Goal: Task Accomplishment & Management: Complete application form

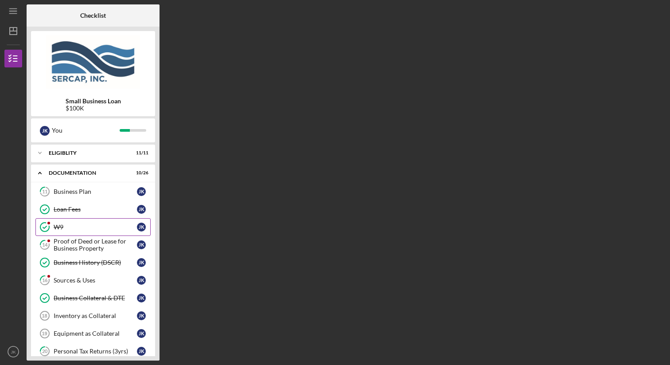
click at [104, 225] on div "W9" at bounding box center [95, 226] width 83 height 7
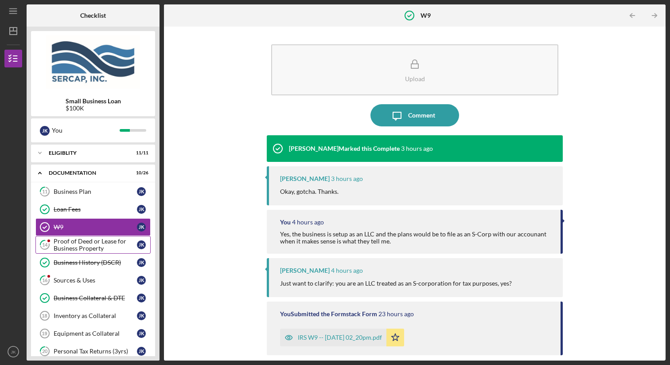
click at [105, 243] on div "Proof of Deed or Lease for Business Property" at bounding box center [95, 245] width 83 height 14
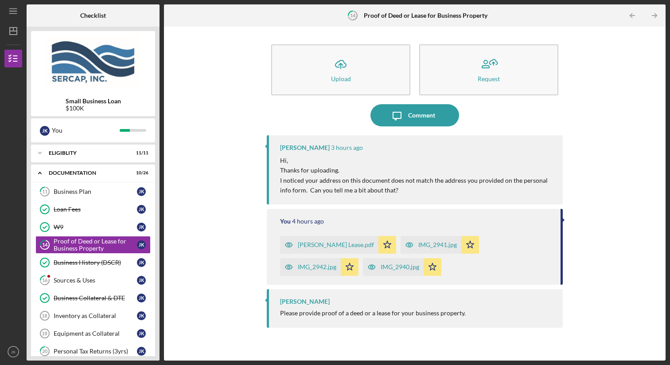
click at [302, 245] on div "[PERSON_NAME] Lease.pdf" at bounding box center [336, 244] width 76 height 7
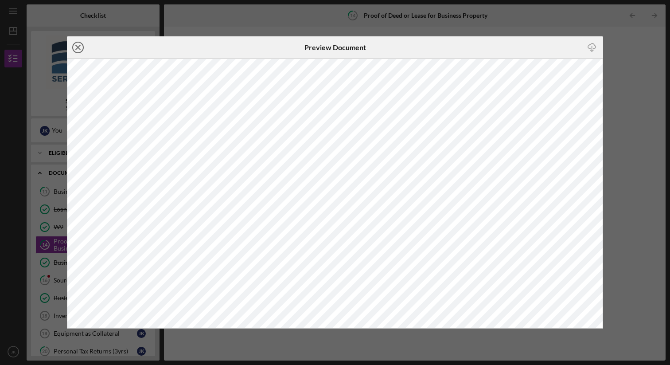
click at [78, 45] on icon "Icon/Close" at bounding box center [78, 47] width 22 height 22
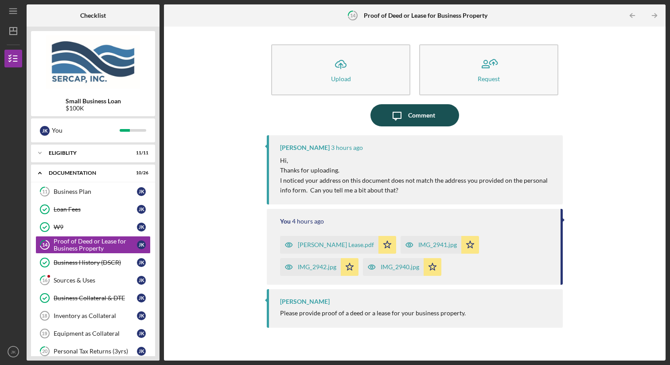
click at [408, 124] on div "Comment" at bounding box center [421, 115] width 27 height 22
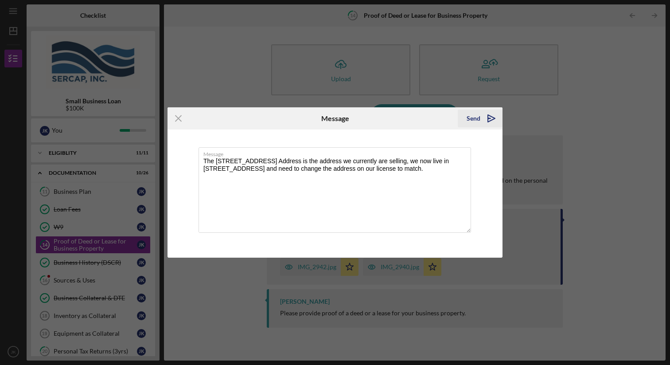
type textarea "The [STREET_ADDRESS] Address is the address we currently are selling, we now li…"
click at [472, 117] on div "Send" at bounding box center [474, 118] width 14 height 18
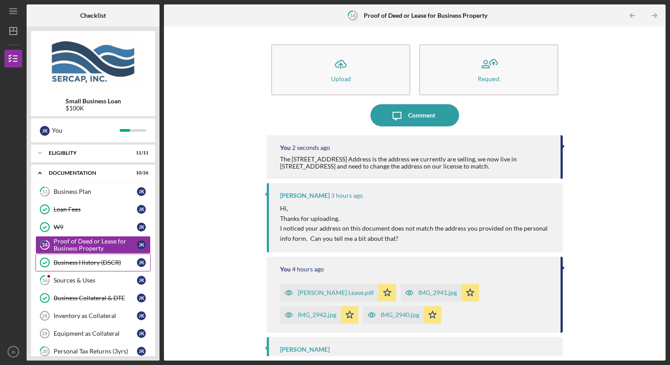
click at [104, 262] on div "Business History (DSCR)" at bounding box center [95, 262] width 83 height 7
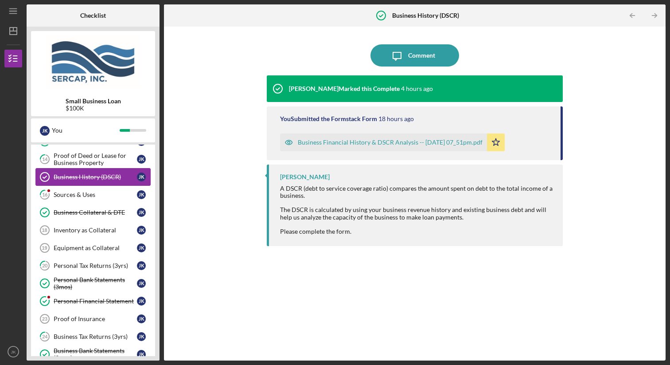
scroll to position [83, 0]
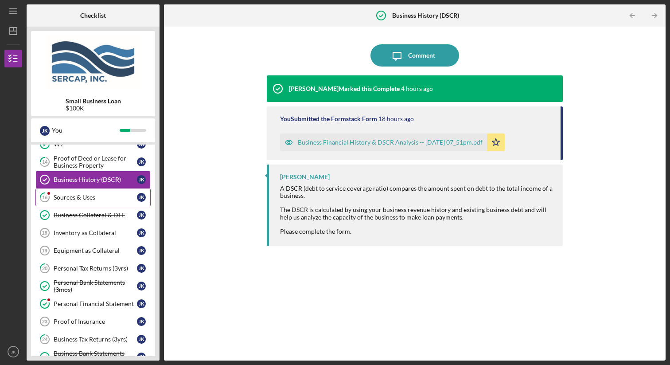
click at [95, 199] on div "Sources & Uses" at bounding box center [95, 197] width 83 height 7
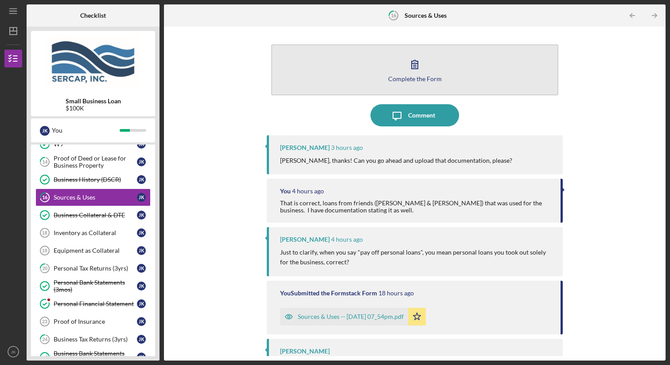
click at [415, 67] on icon "button" at bounding box center [415, 64] width 22 height 22
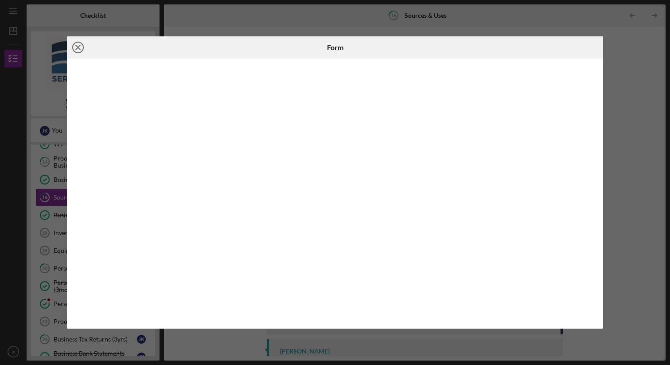
click at [77, 43] on icon "Icon/Close" at bounding box center [78, 47] width 22 height 22
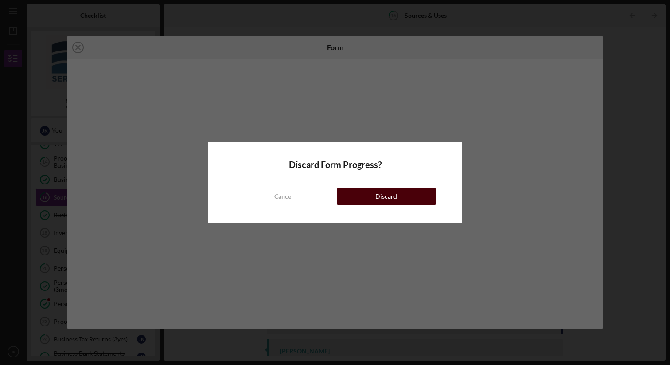
click at [368, 197] on button "Discard" at bounding box center [386, 196] width 98 height 18
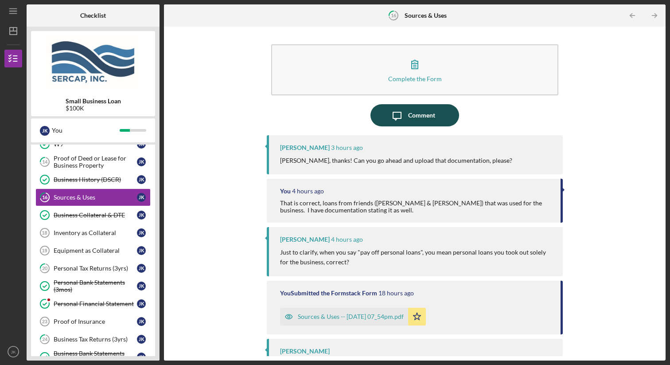
click at [416, 115] on div "Comment" at bounding box center [421, 115] width 27 height 22
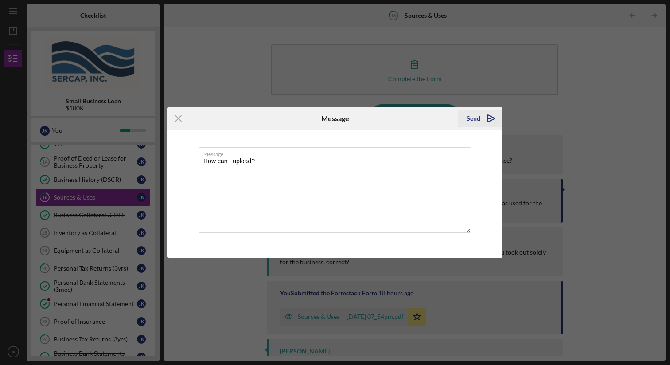
type textarea "How can I upload?"
click at [468, 119] on div "Send" at bounding box center [474, 118] width 14 height 18
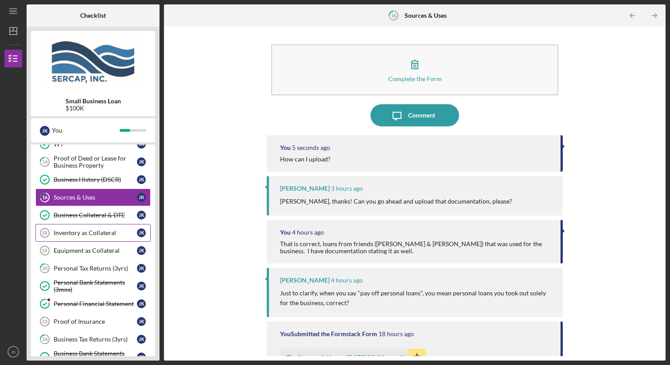
click at [111, 231] on div "Inventory as Collateral" at bounding box center [95, 232] width 83 height 7
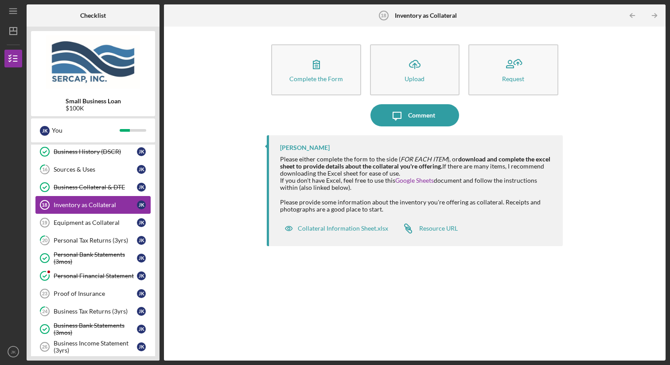
scroll to position [112, 0]
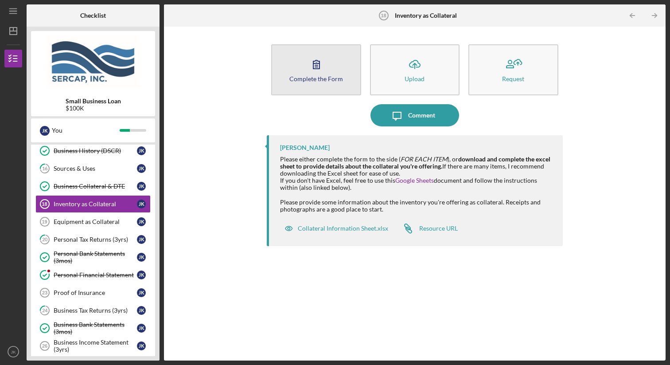
click at [344, 79] on button "Complete the Form Form" at bounding box center [316, 69] width 90 height 51
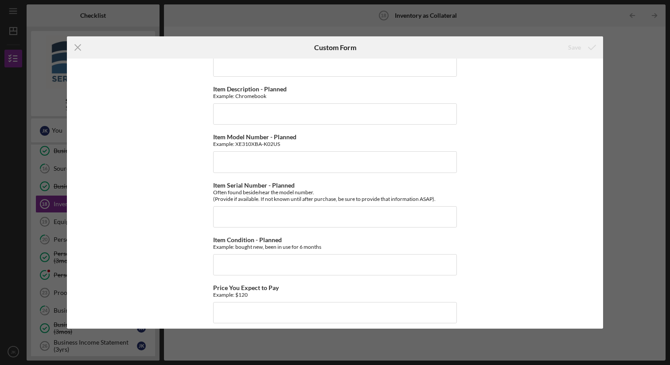
scroll to position [584, 0]
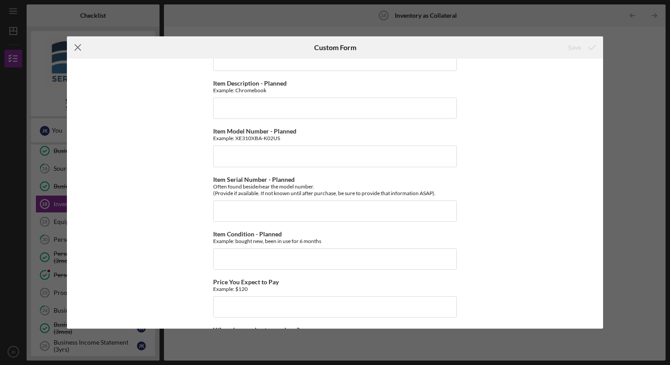
click at [79, 43] on icon "Icon/Menu Close" at bounding box center [78, 47] width 22 height 22
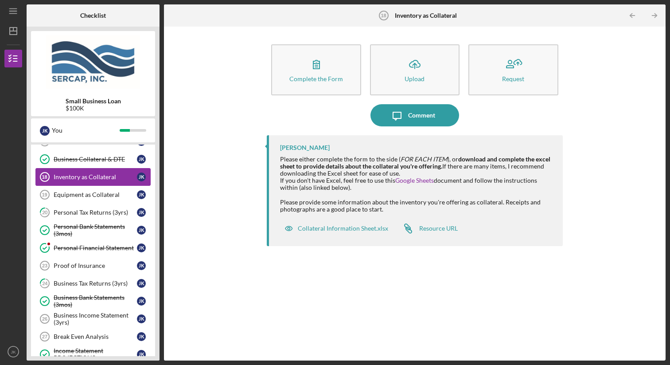
scroll to position [140, 0]
click at [97, 198] on link "Equipment as Collateral 19 Equipment as Collateral J K" at bounding box center [92, 194] width 115 height 18
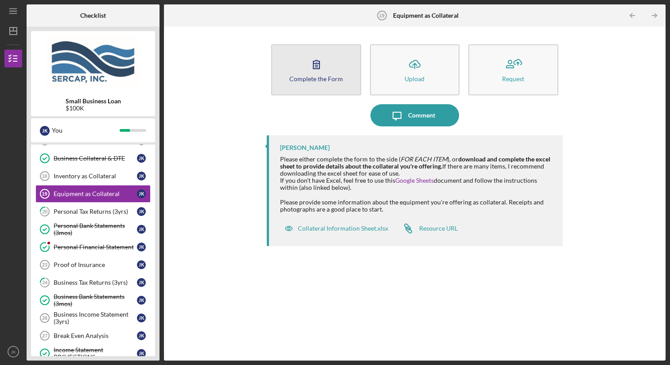
click at [296, 73] on button "Complete the Form Form" at bounding box center [316, 69] width 90 height 51
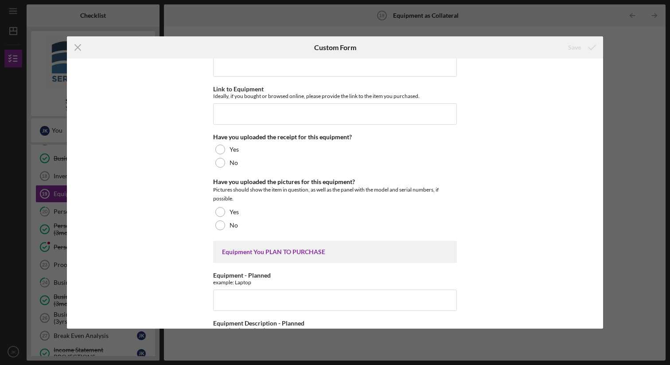
scroll to position [390, 0]
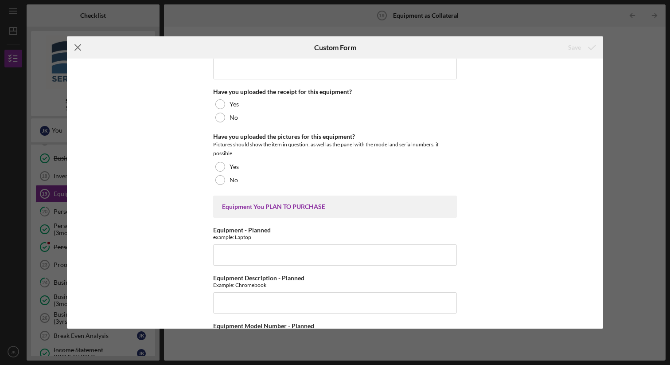
click at [80, 47] on icon "Icon/Menu Close" at bounding box center [78, 47] width 22 height 22
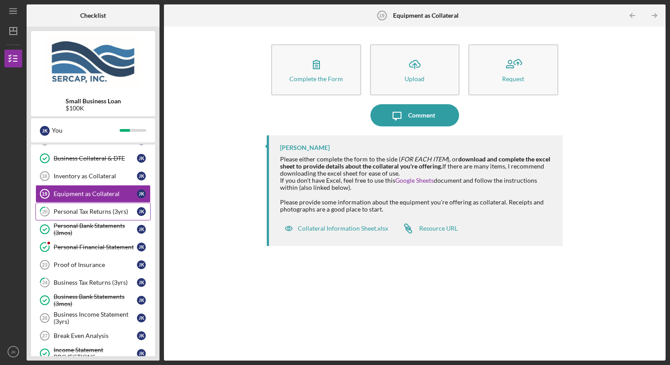
click at [103, 212] on div "Personal Tax Returns (3yrs)" at bounding box center [95, 211] width 83 height 7
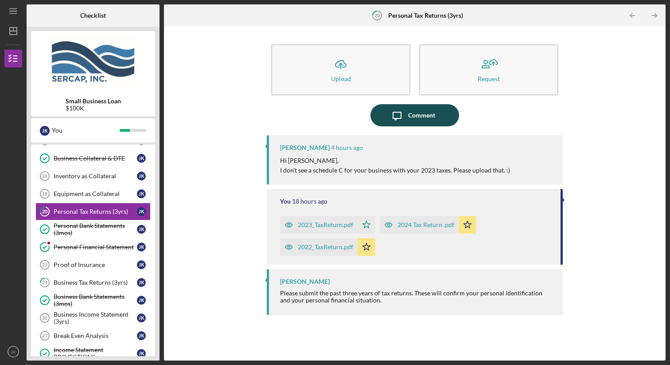
click at [406, 116] on icon "Icon/Message" at bounding box center [397, 115] width 22 height 22
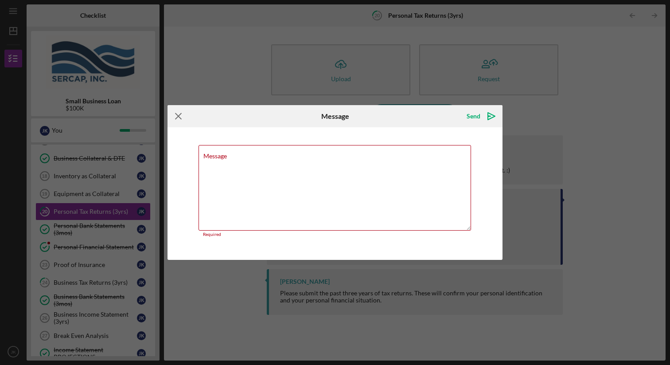
click at [178, 117] on icon "Icon/Menu Close" at bounding box center [179, 116] width 22 height 22
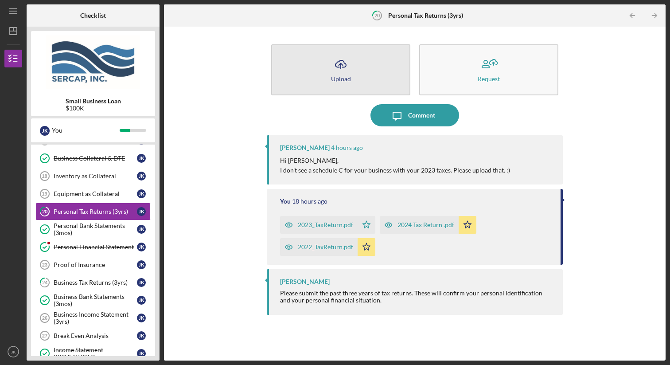
click at [331, 61] on icon "Icon/Upload" at bounding box center [341, 64] width 22 height 22
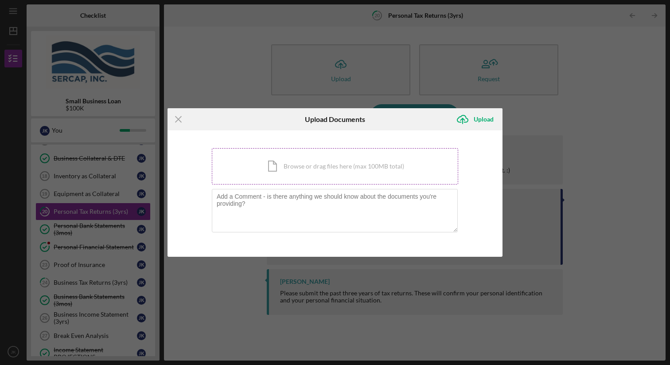
click at [266, 168] on div "Icon/Document Browse or drag files here (max 100MB total) Tap to choose files o…" at bounding box center [335, 166] width 246 height 36
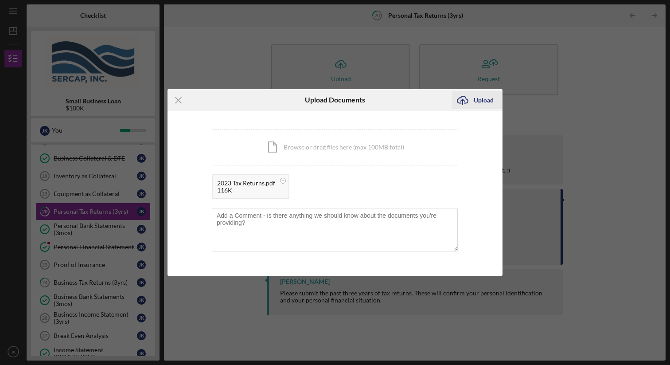
click at [489, 101] on div "Upload" at bounding box center [484, 100] width 20 height 18
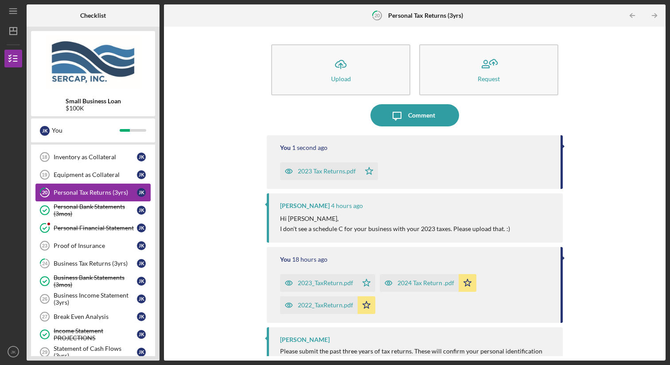
scroll to position [160, 0]
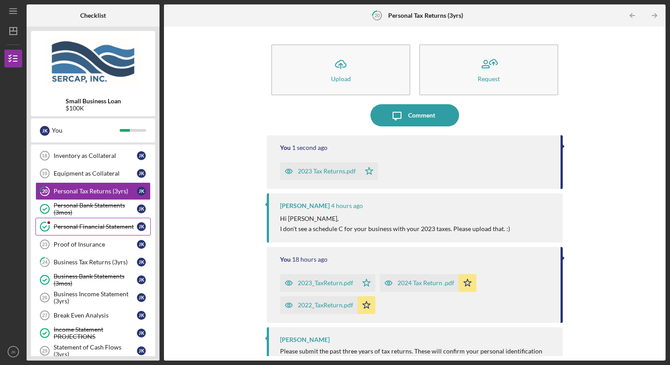
click at [100, 222] on link "Personal Financial Statement Personal Financial Statement J K" at bounding box center [92, 227] width 115 height 18
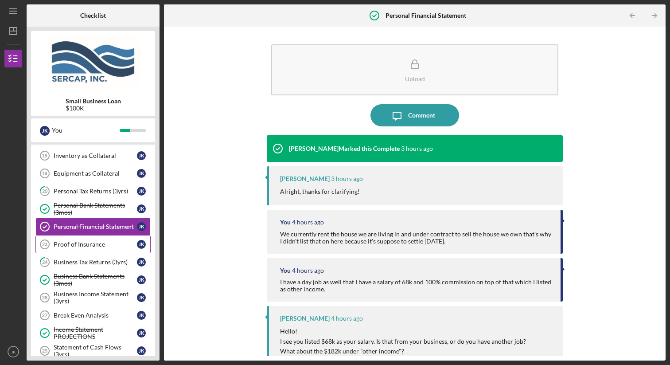
click at [85, 244] on div "Proof of Insurance" at bounding box center [95, 244] width 83 height 7
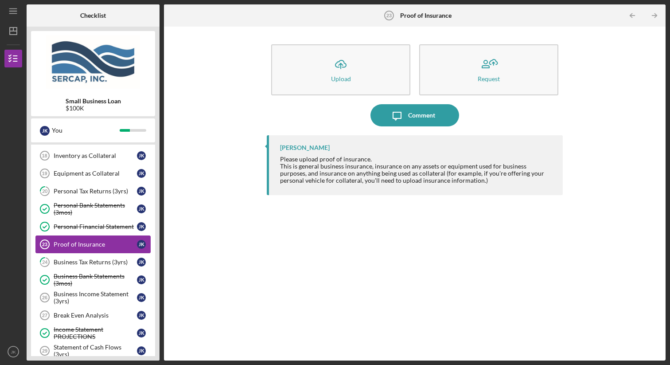
scroll to position [171, 0]
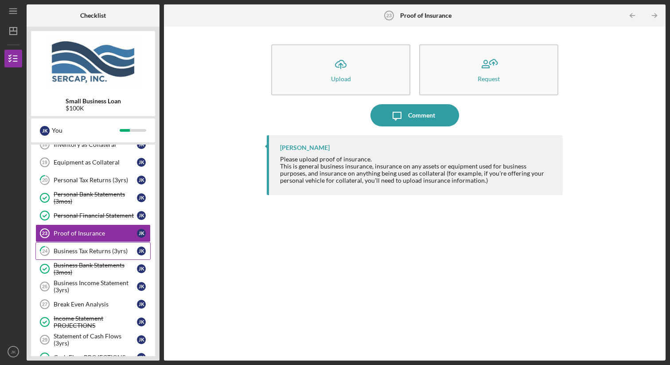
click at [104, 247] on div "Business Tax Returns (3yrs)" at bounding box center [95, 250] width 83 height 7
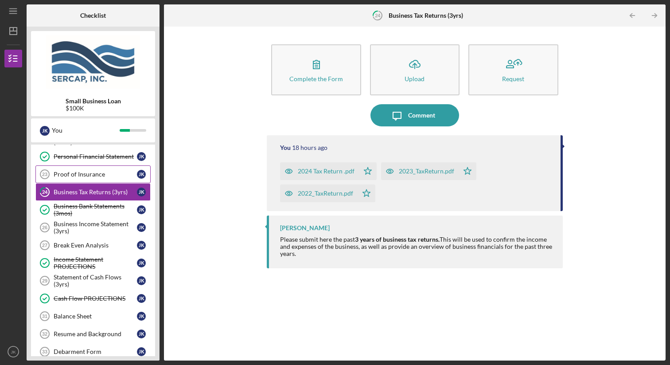
scroll to position [230, 0]
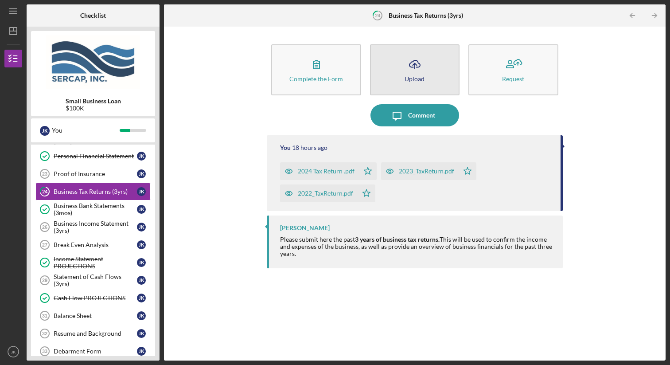
click at [435, 80] on button "Icon/Upload Upload" at bounding box center [415, 69] width 90 height 51
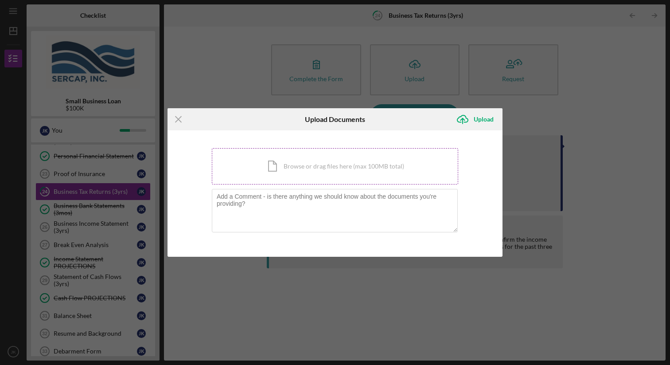
click at [284, 165] on div "Icon/Document Browse or drag files here (max 100MB total) Tap to choose files o…" at bounding box center [335, 166] width 246 height 36
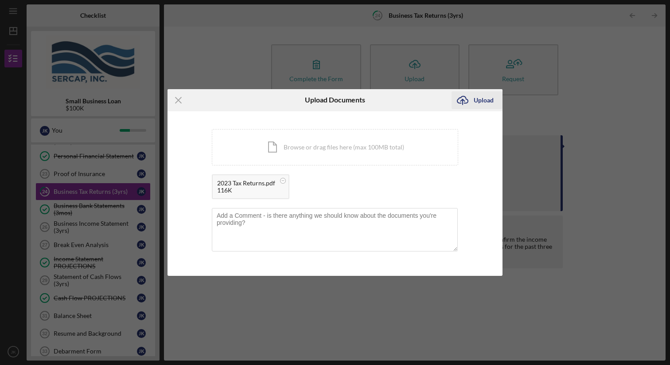
click at [468, 97] on icon "Icon/Upload" at bounding box center [463, 100] width 22 height 22
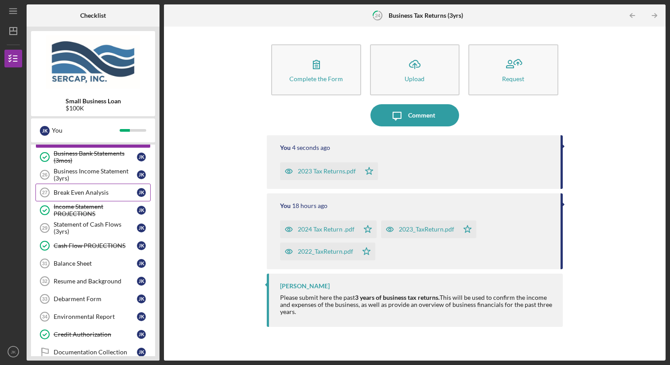
scroll to position [286, 0]
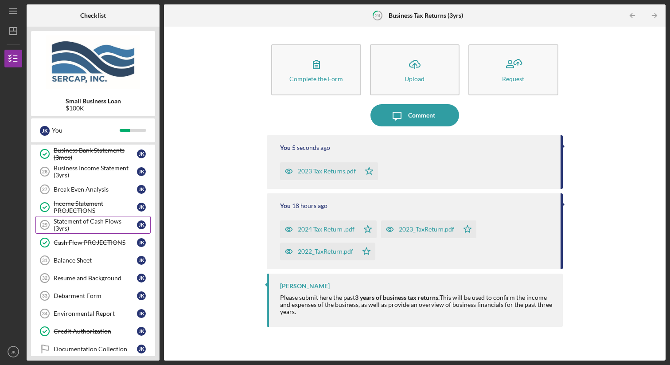
click at [98, 227] on div "Statement of Cash Flows (3yrs)" at bounding box center [95, 225] width 83 height 14
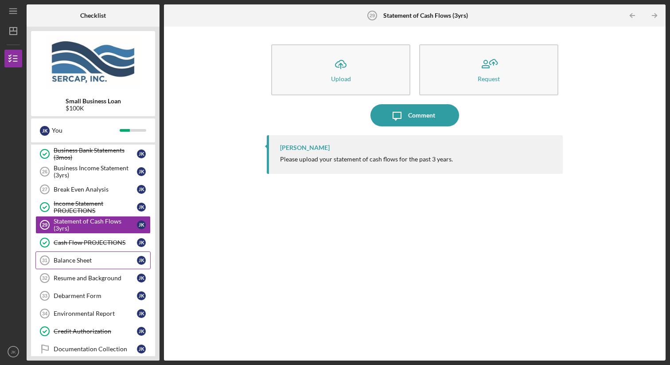
click at [95, 257] on div "Balance Sheet" at bounding box center [95, 260] width 83 height 7
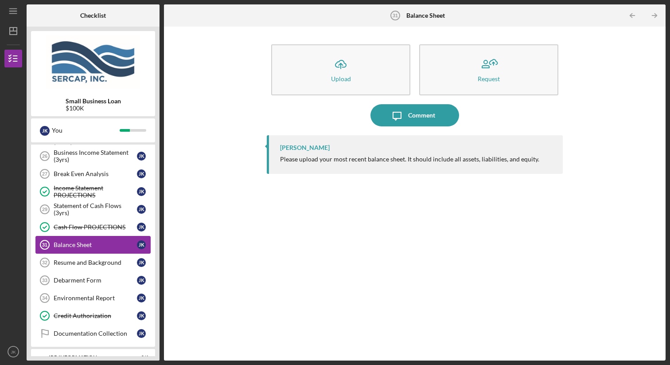
scroll to position [308, 0]
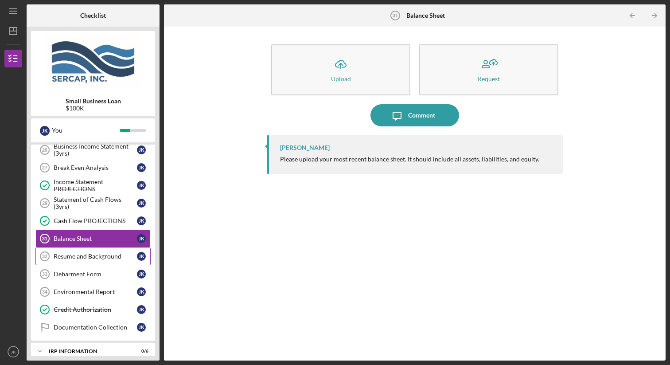
click at [94, 257] on div "Resume and Background" at bounding box center [95, 256] width 83 height 7
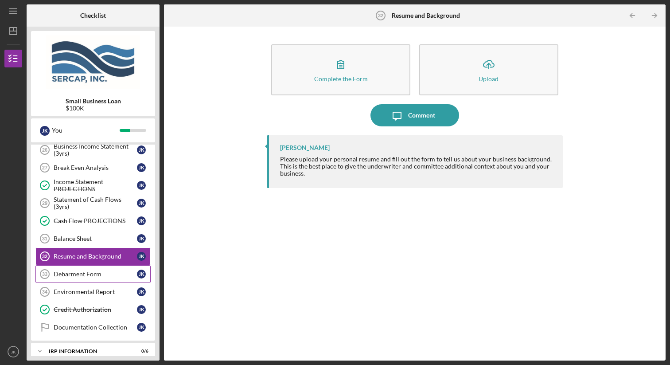
click at [96, 273] on div "Debarment Form" at bounding box center [95, 273] width 83 height 7
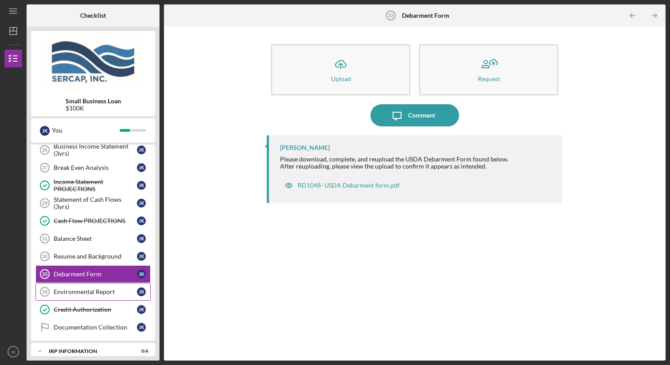
click at [102, 291] on div "Environmental Report" at bounding box center [95, 291] width 83 height 7
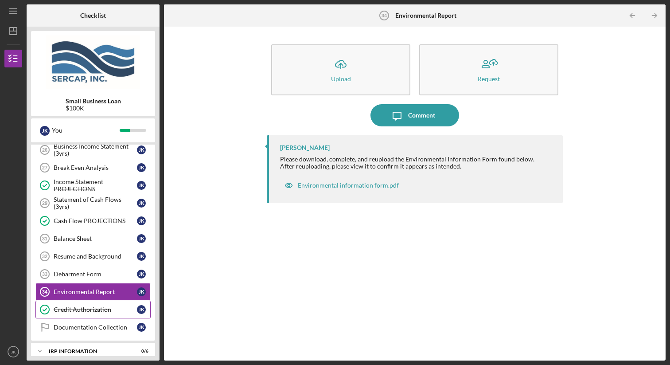
click at [102, 308] on div "Credit Authorization" at bounding box center [95, 309] width 83 height 7
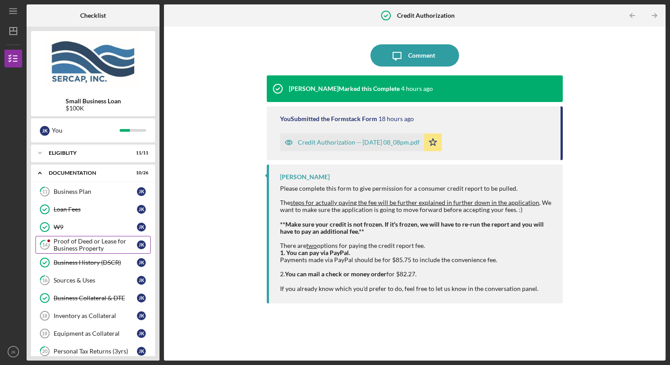
click at [96, 242] on div "Proof of Deed or Lease for Business Property" at bounding box center [95, 245] width 83 height 14
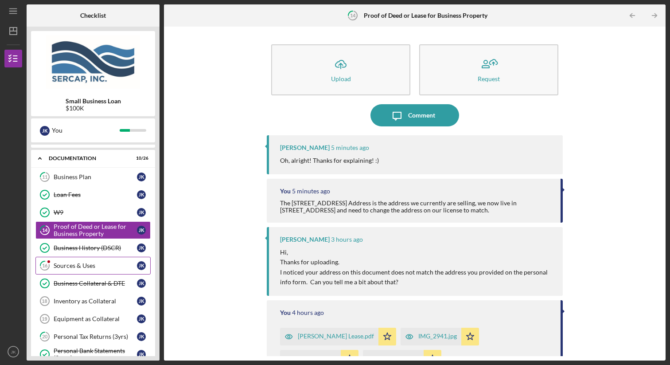
scroll to position [15, 0]
click at [105, 267] on div "Sources & Uses" at bounding box center [95, 264] width 83 height 7
